Goal: Communication & Community: Ask a question

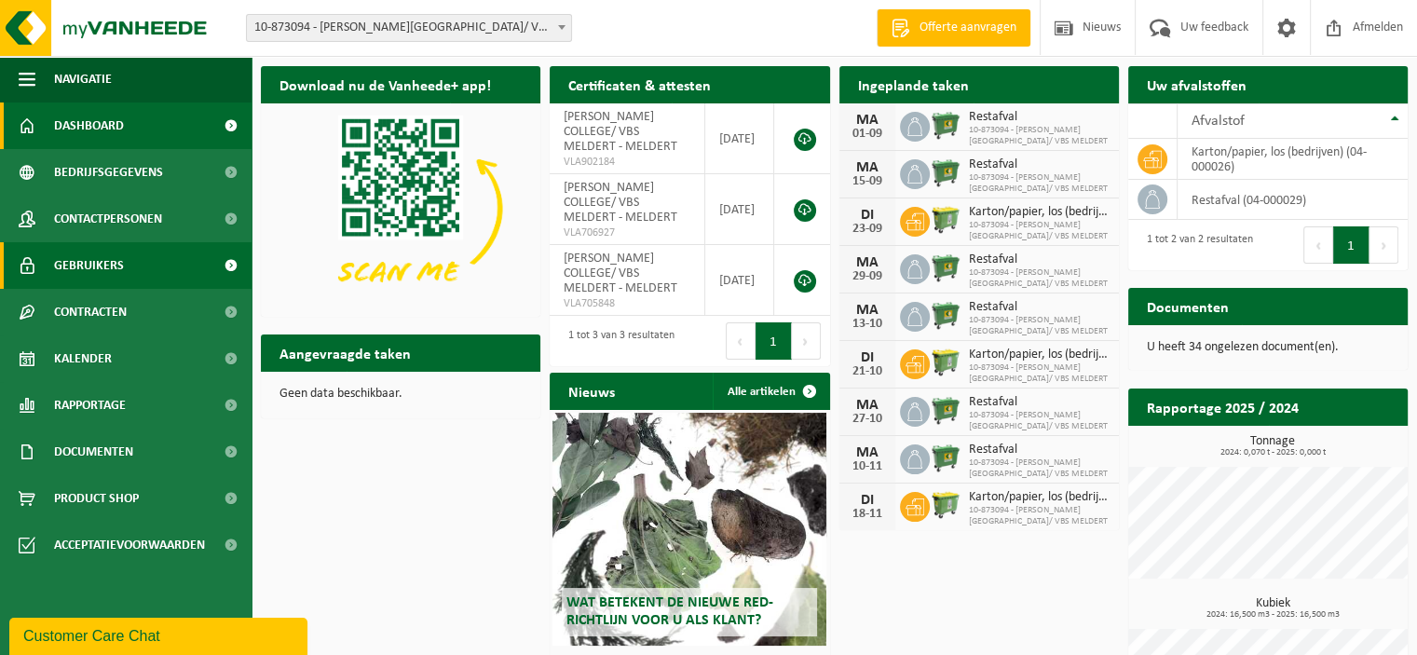
drag, startPoint x: 444, startPoint y: 324, endPoint x: 209, endPoint y: 259, distance: 244.5
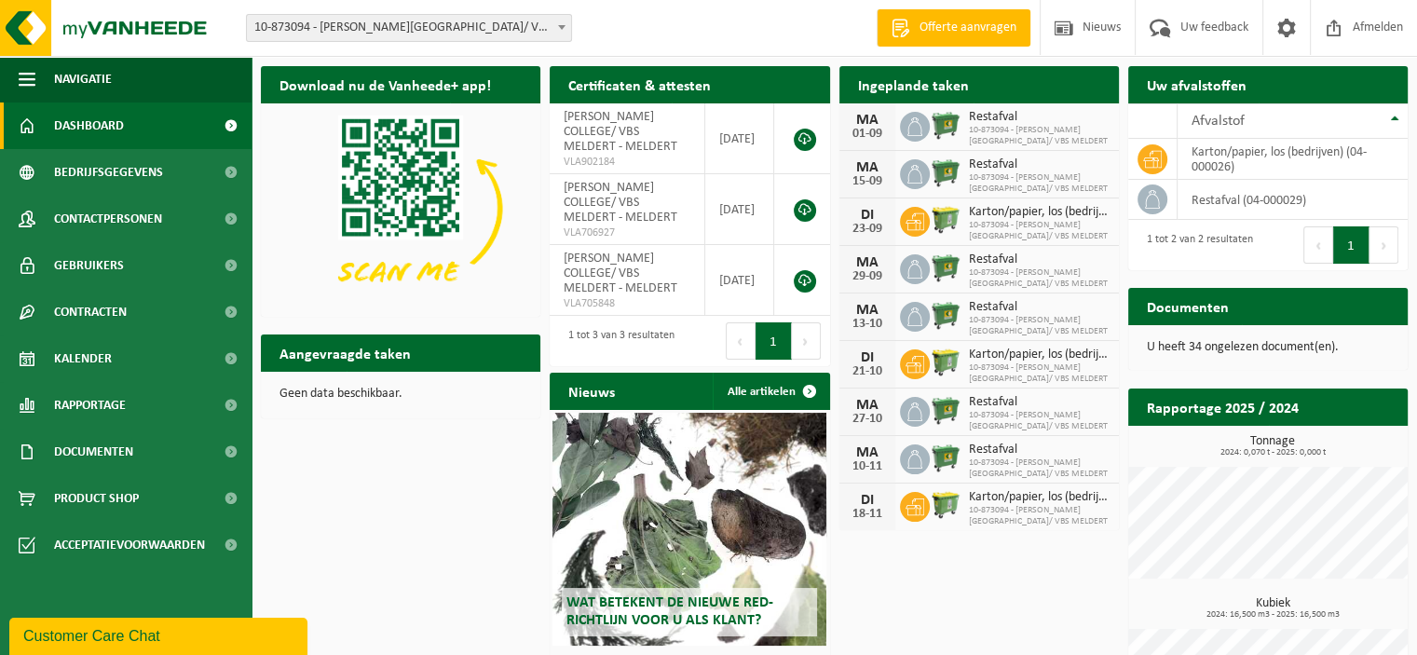
drag, startPoint x: 209, startPoint y: 259, endPoint x: 450, endPoint y: 504, distance: 343.8
click at [460, 480] on div "Download nu de Vanheede+ app! Verberg Certificaten & attesten Bekijk uw certifi…" at bounding box center [834, 408] width 1156 height 702
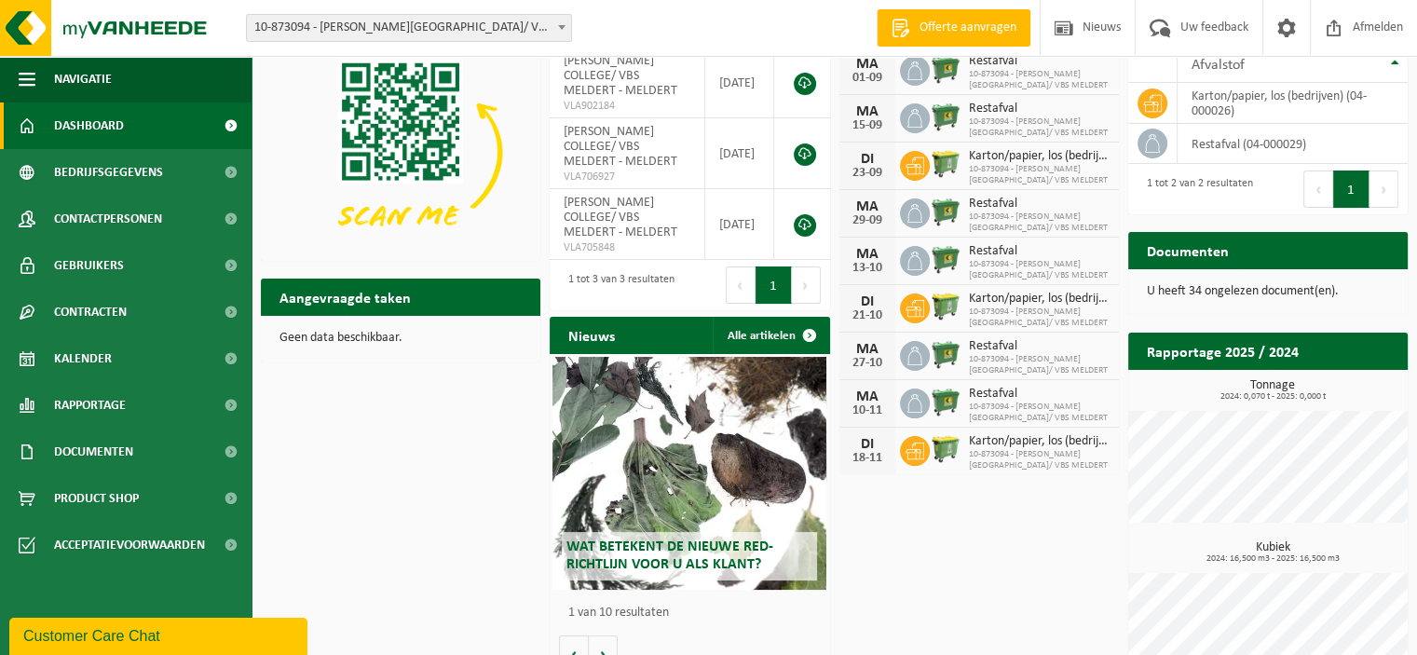
scroll to position [104, 0]
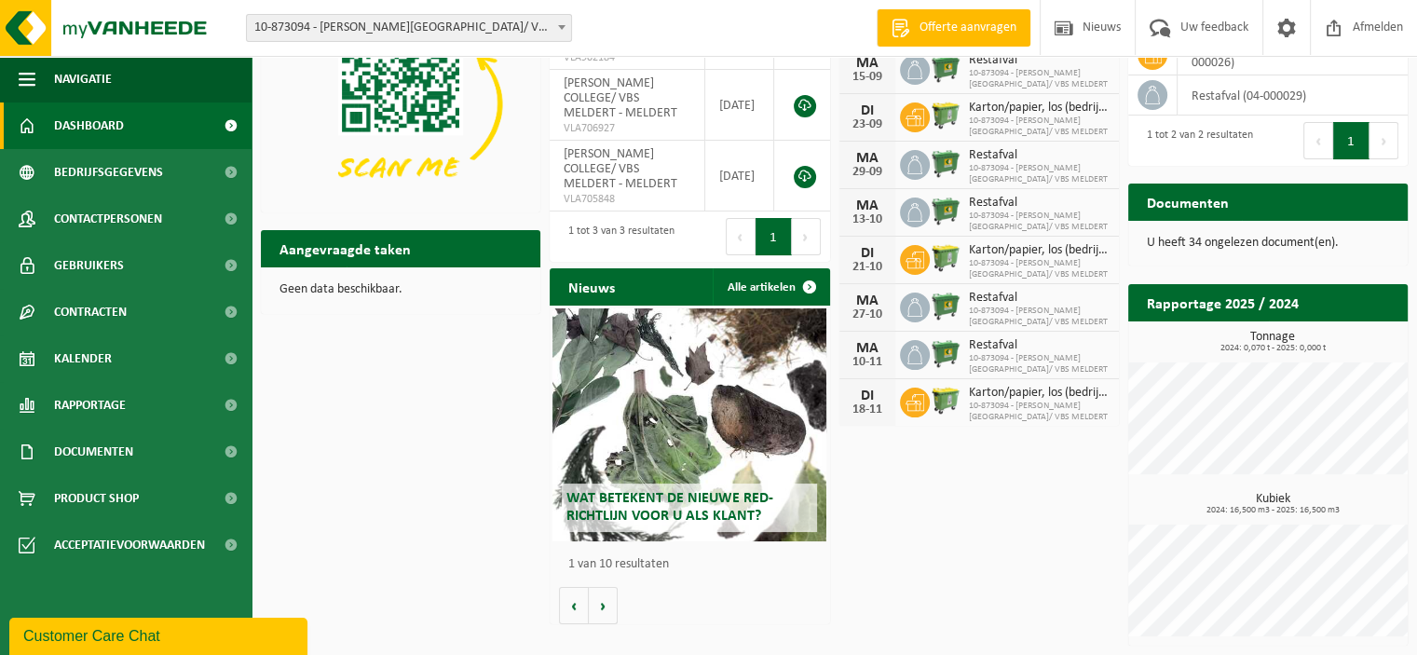
click at [127, 642] on div "Customer Care Chat" at bounding box center [158, 636] width 270 height 22
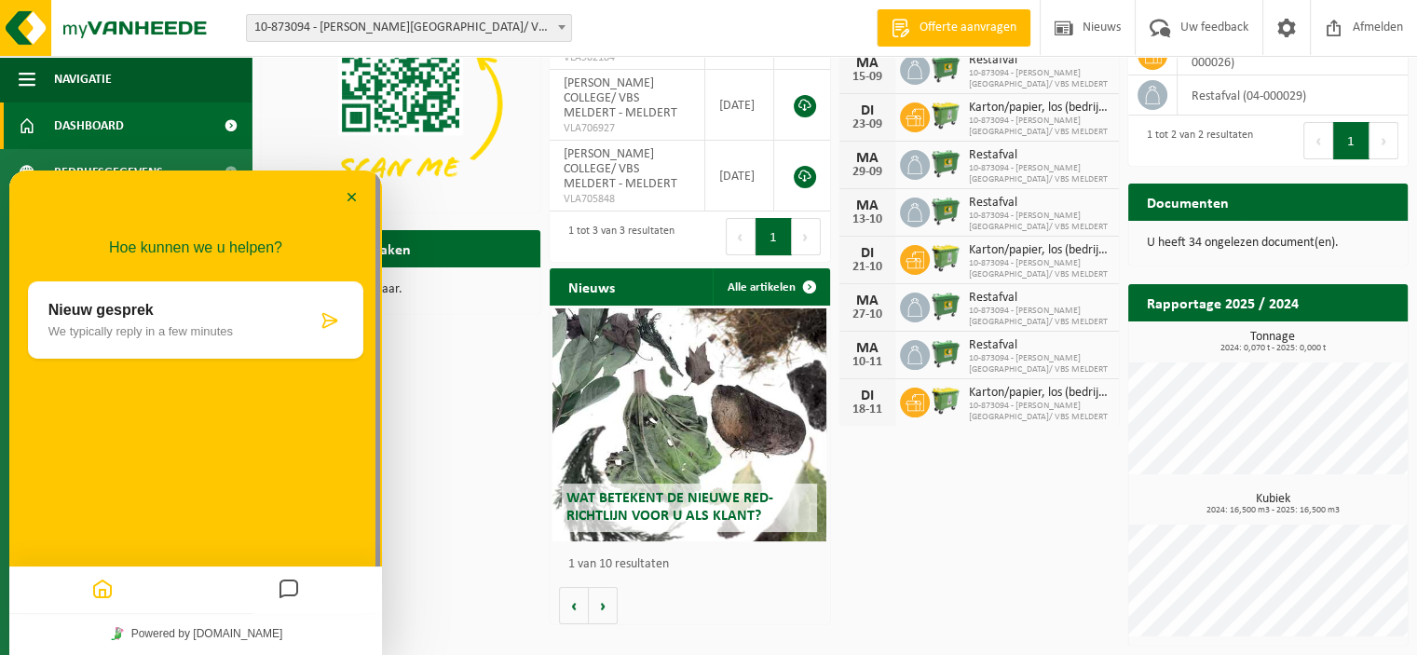
click at [134, 305] on p "Nieuw gesprek" at bounding box center [182, 310] width 268 height 17
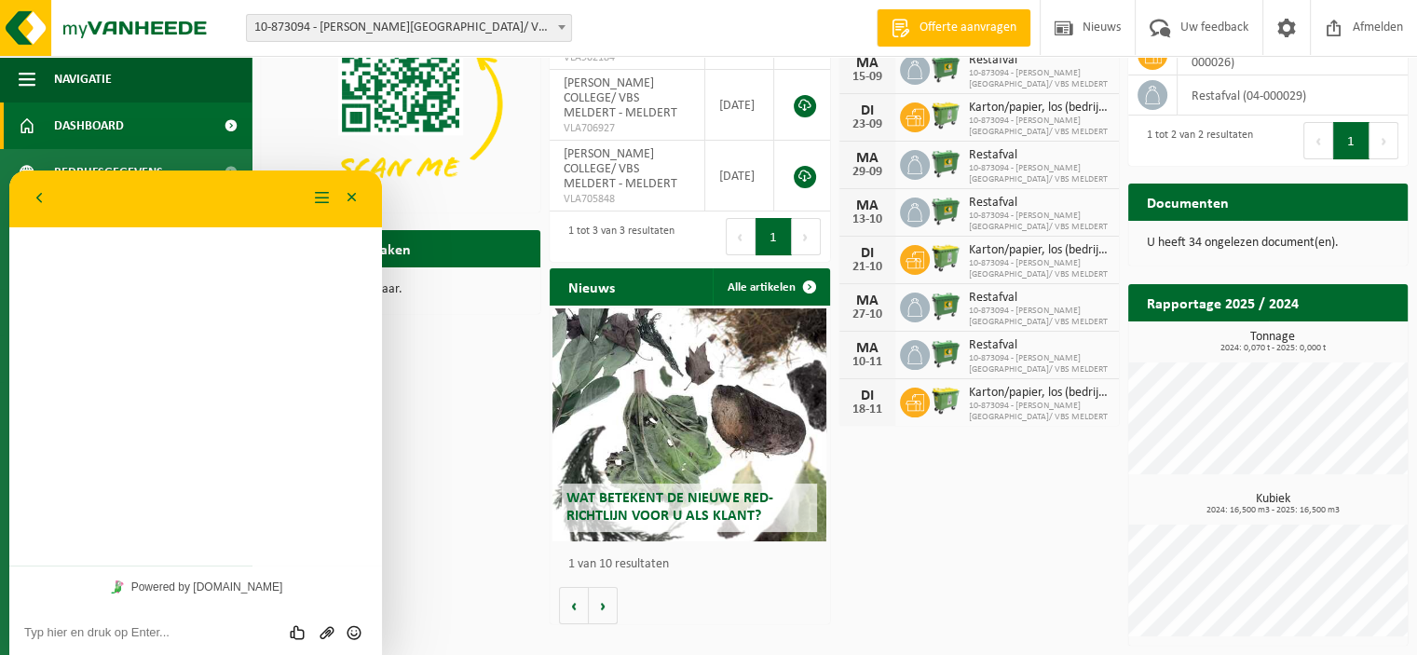
click at [88, 636] on textarea at bounding box center [195, 632] width 343 height 15
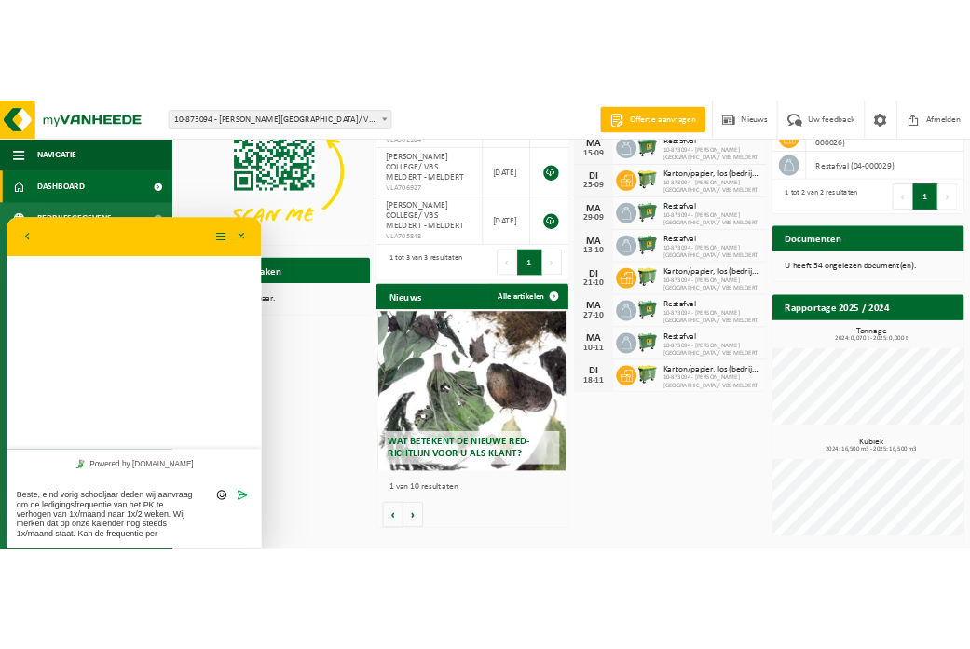
scroll to position [0, 0]
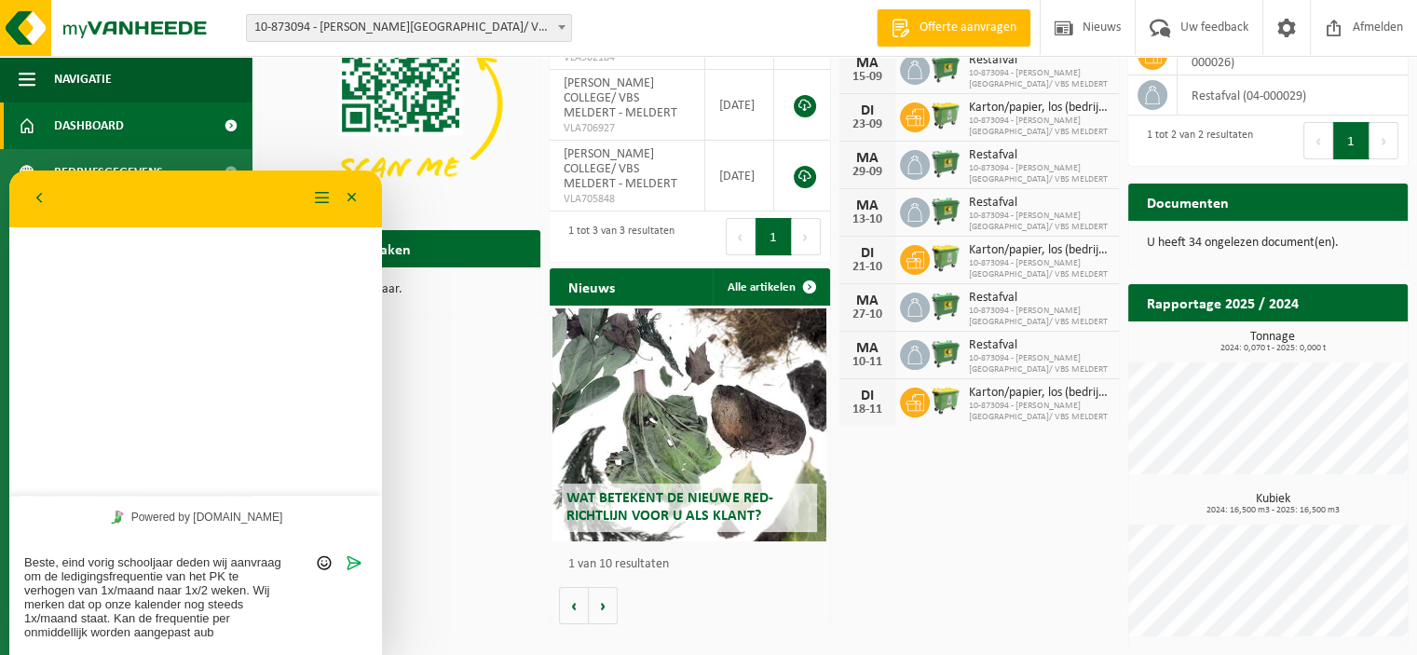
type textarea "Beste, eind vorig schooljaar deden wij aanvraag om de ledigingsfrequentie van h…"
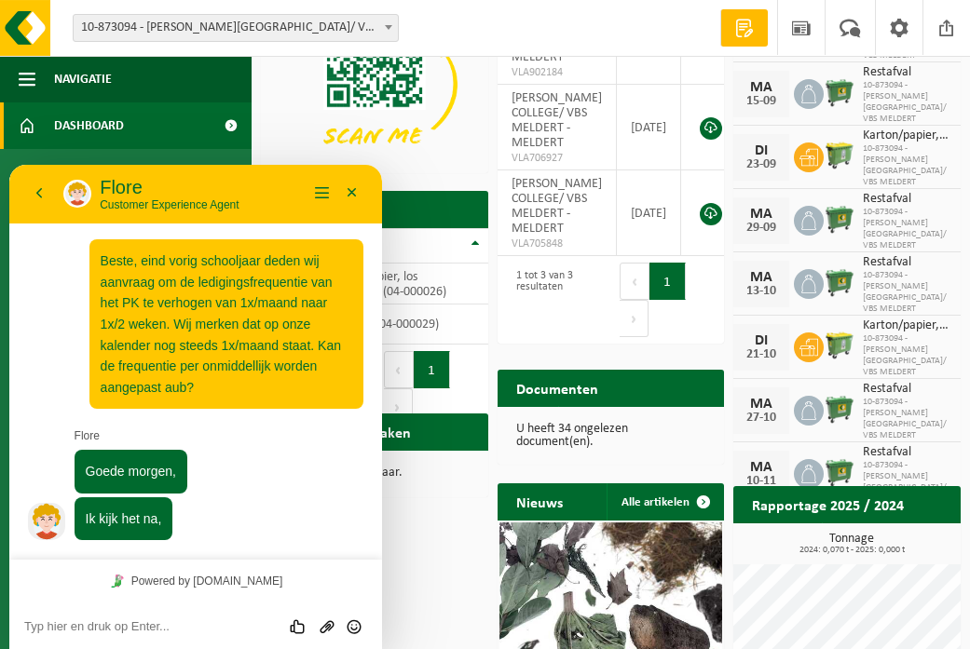
click at [84, 631] on textarea at bounding box center [195, 626] width 343 height 15
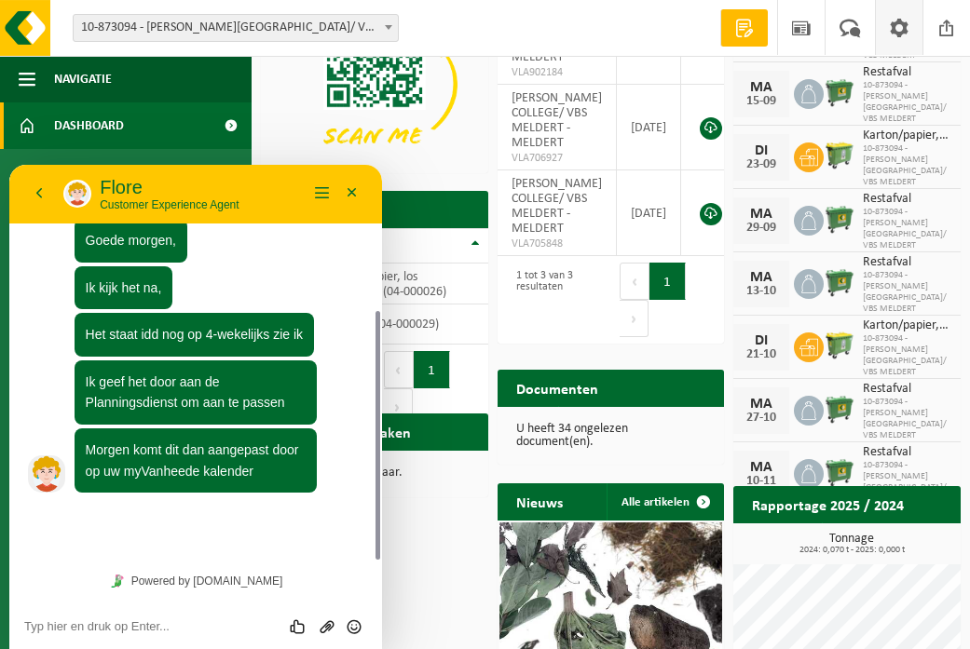
scroll to position [179, 0]
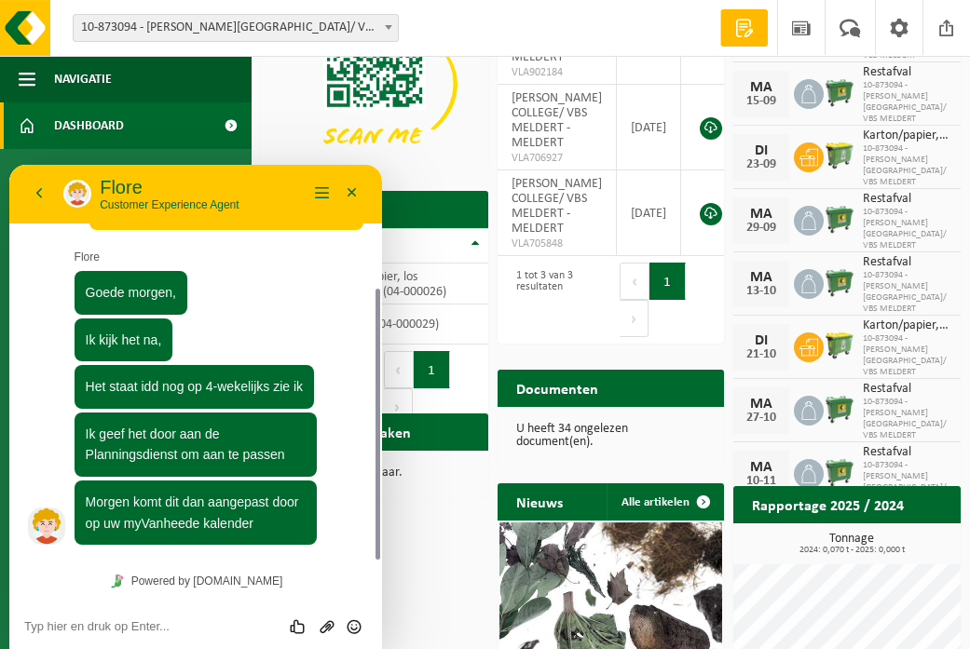
click at [94, 623] on textarea at bounding box center [195, 626] width 343 height 15
type textarea "o"
type textarea "Ok, bedankt!"
